Goal: Task Accomplishment & Management: Use online tool/utility

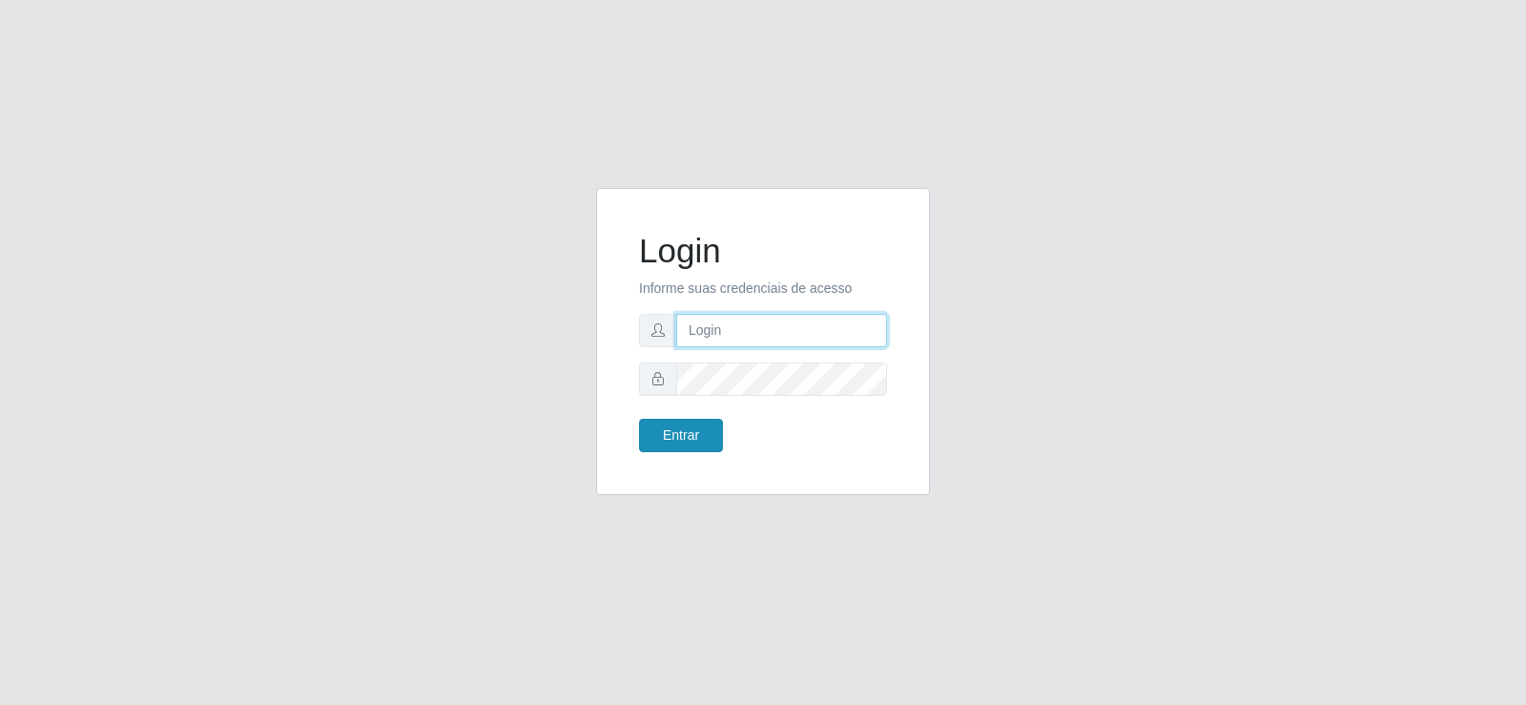
type input "[EMAIL_ADDRESS][DOMAIN_NAME]"
click at [701, 428] on button "Entrar" at bounding box center [681, 435] width 84 height 33
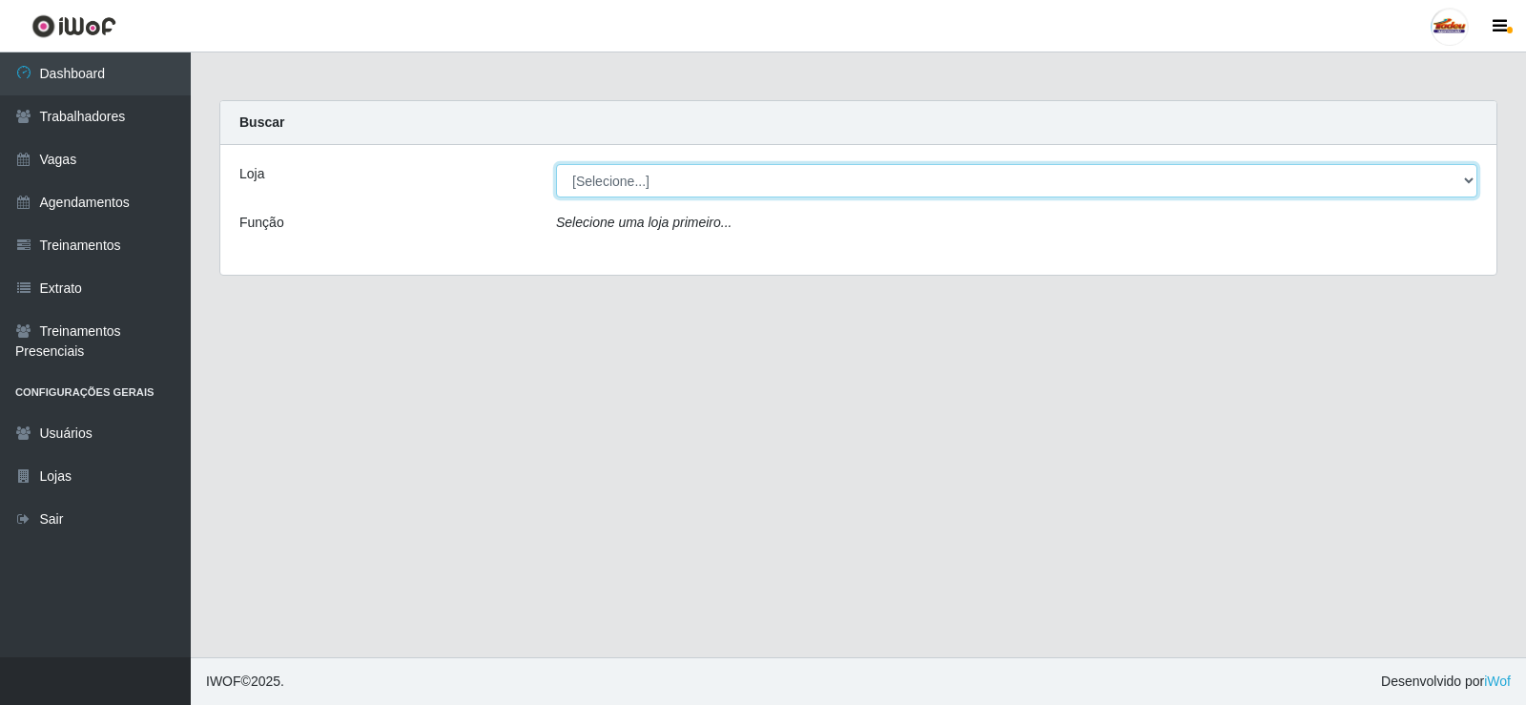
click at [659, 187] on select "[Selecione...] Supermercado Tadeu - [GEOGRAPHIC_DATA]" at bounding box center [1017, 180] width 922 height 33
select select "195"
click at [556, 164] on select "[Selecione...] Supermercado Tadeu - [GEOGRAPHIC_DATA]" at bounding box center [1017, 180] width 922 height 33
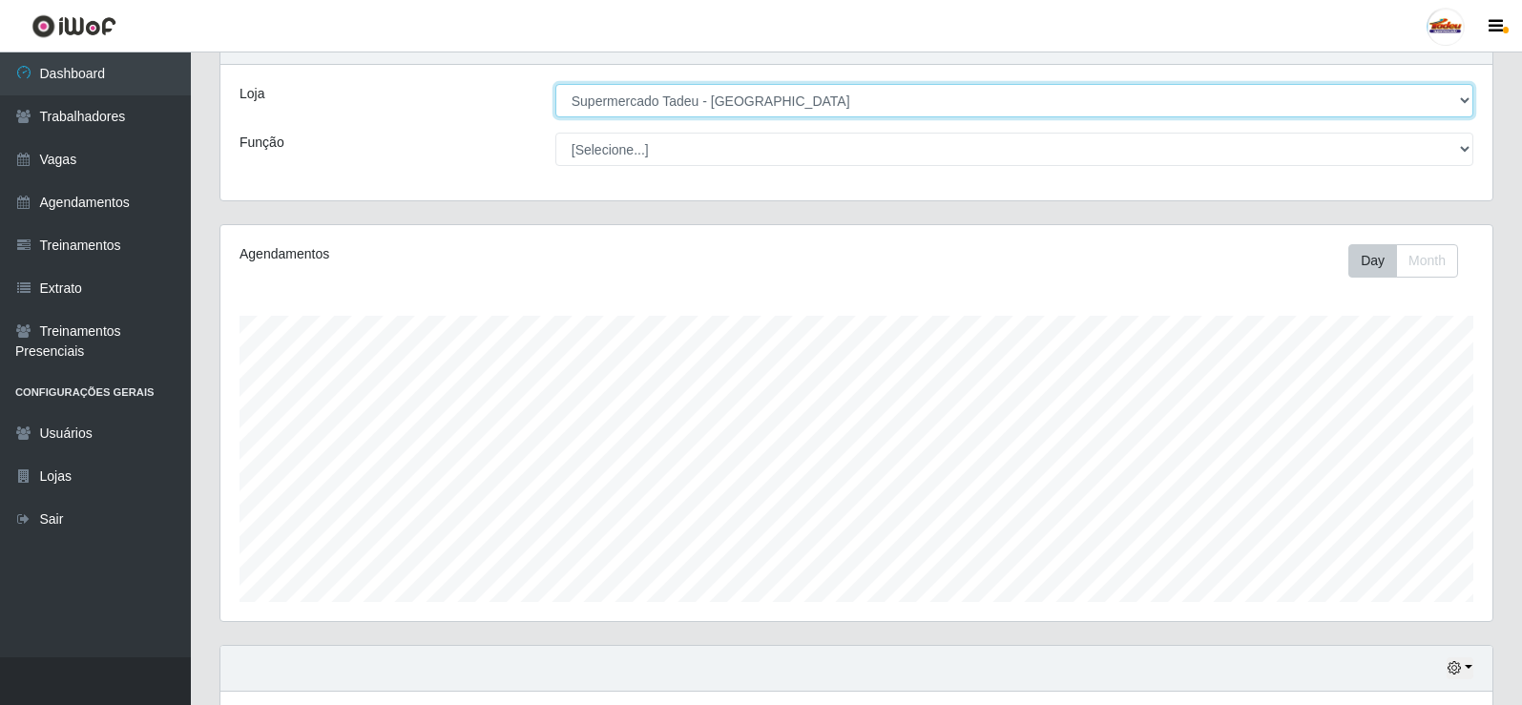
scroll to position [307, 0]
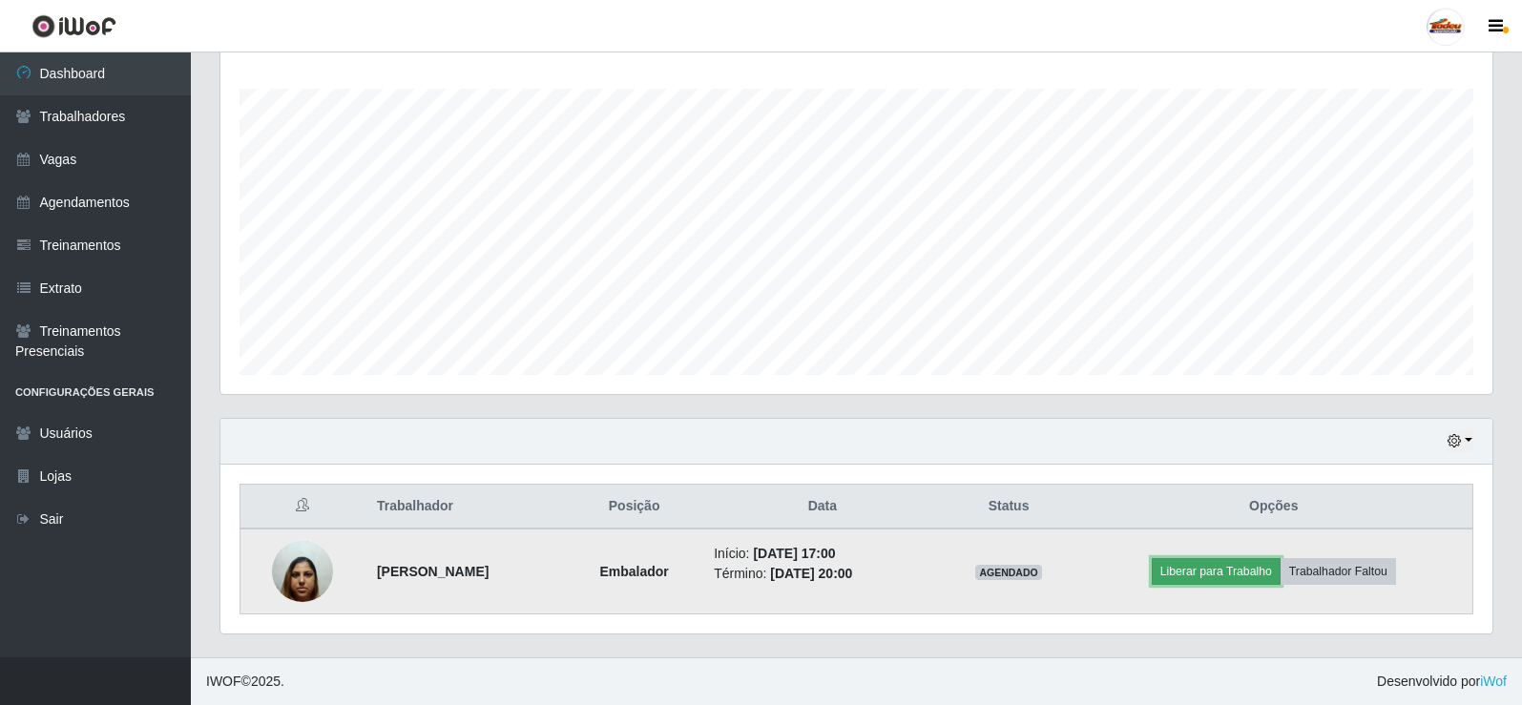
click at [1224, 571] on button "Liberar para Trabalho" at bounding box center [1215, 571] width 129 height 27
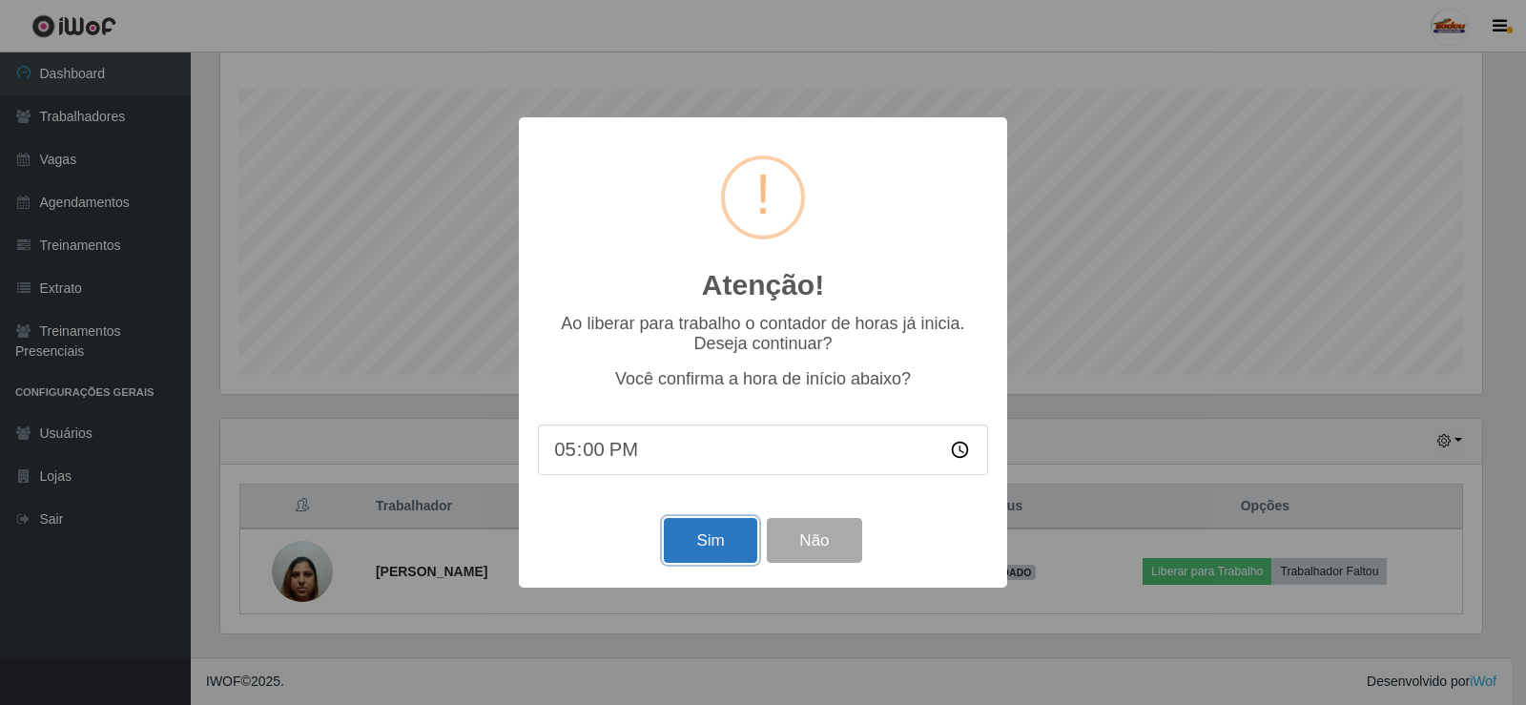
click at [688, 541] on button "Sim" at bounding box center [710, 540] width 93 height 45
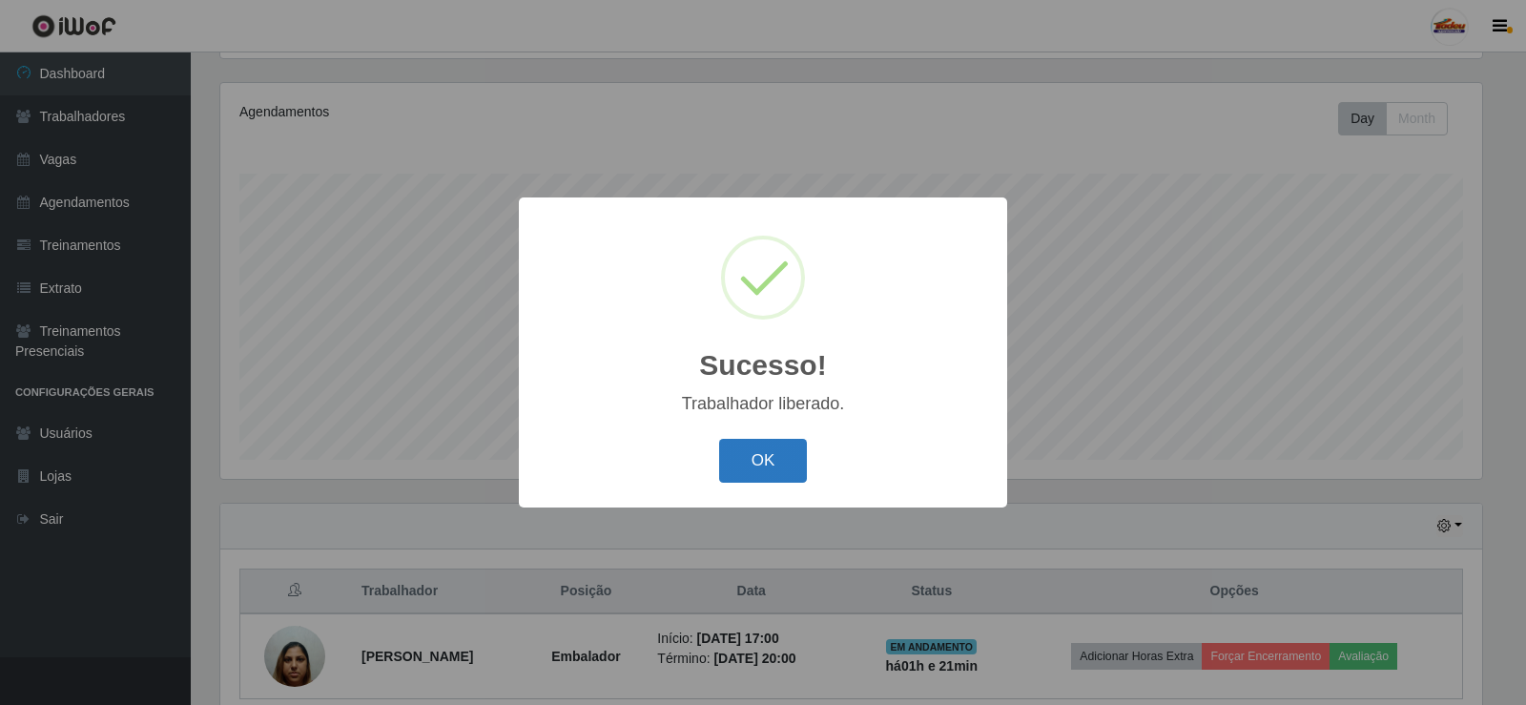
click at [725, 450] on button "OK" at bounding box center [763, 461] width 89 height 45
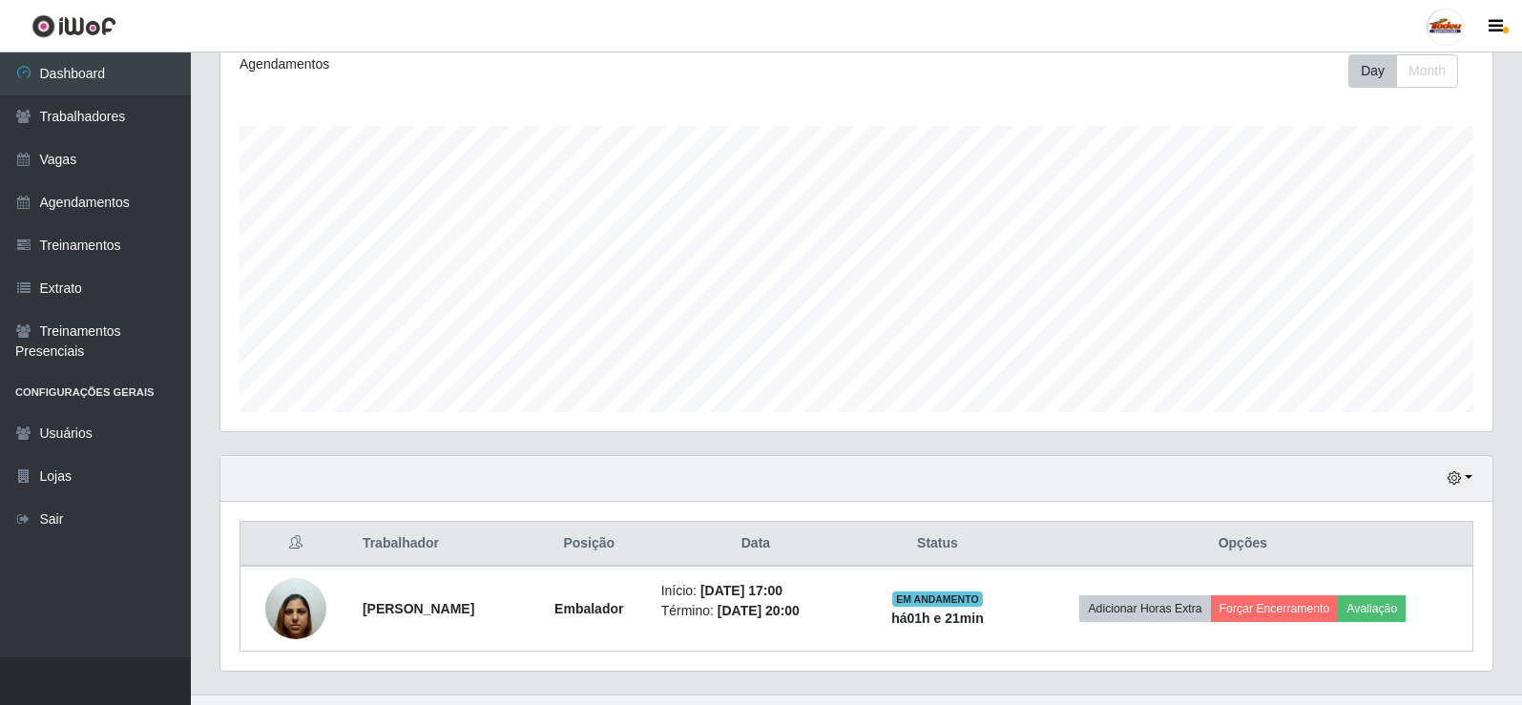
scroll to position [307, 0]
